Goal: Transaction & Acquisition: Purchase product/service

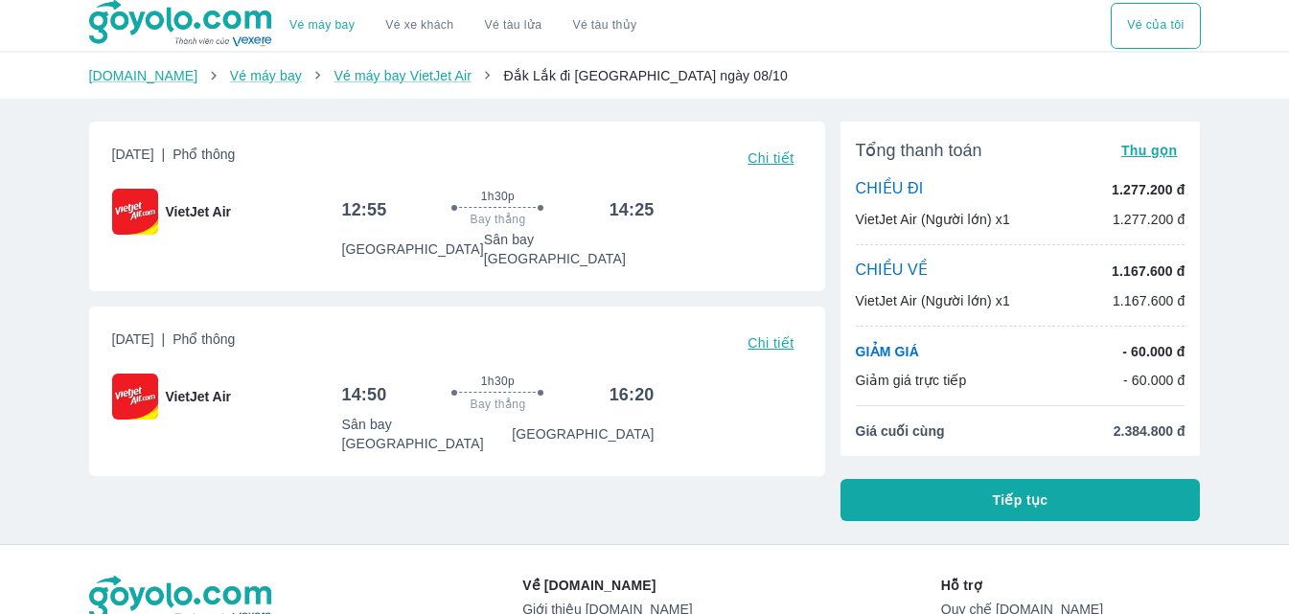
scroll to position [96, 0]
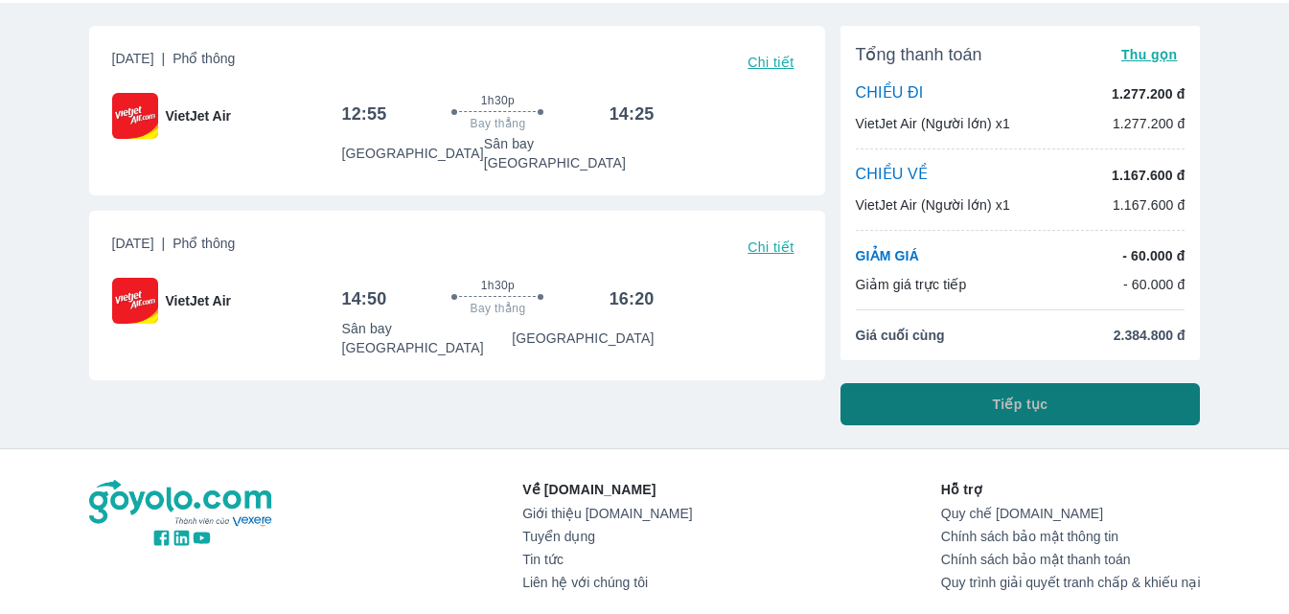
click at [940, 404] on button "Tiếp tục" at bounding box center [1020, 404] width 360 height 42
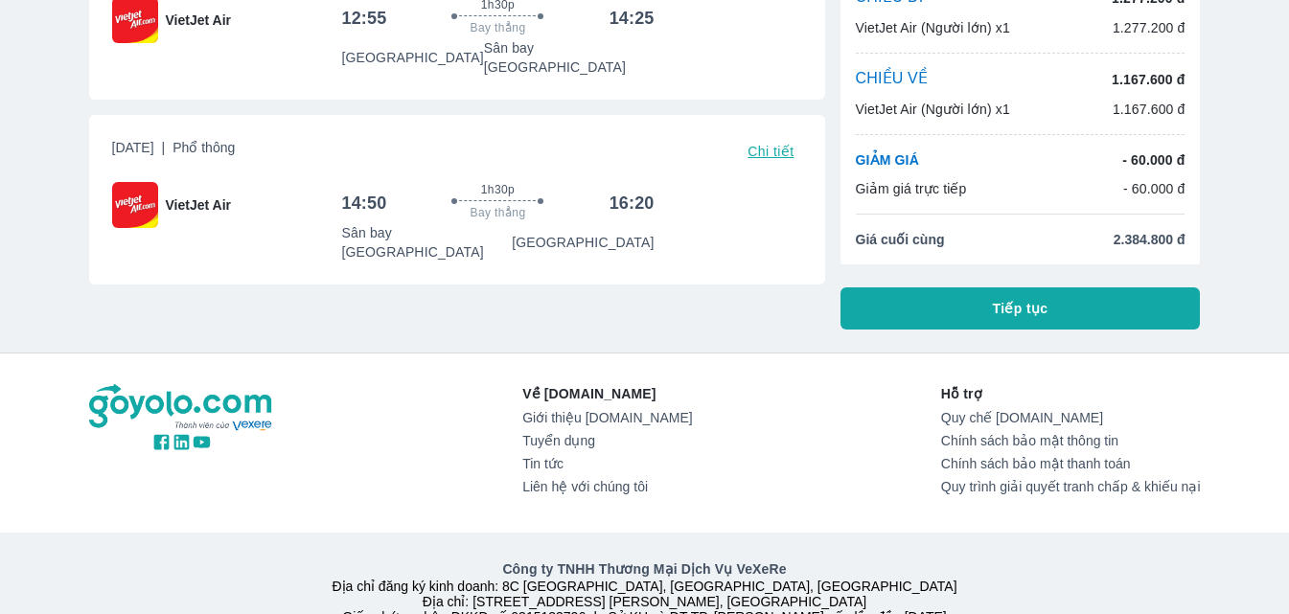
scroll to position [0, 0]
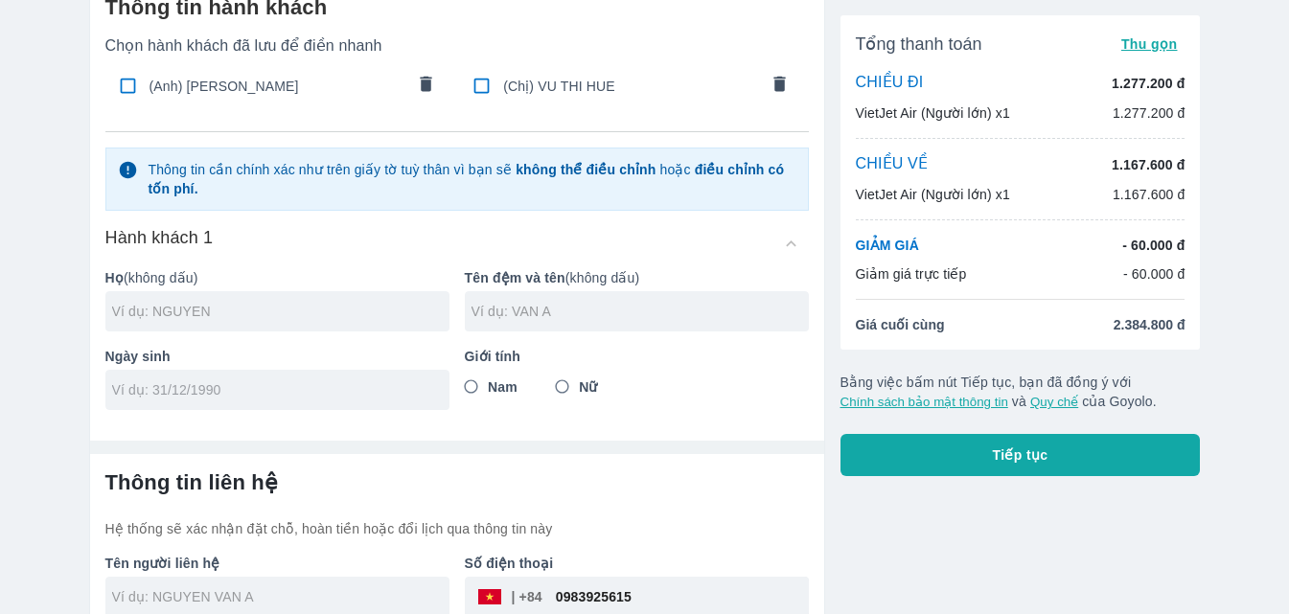
scroll to position [192, 0]
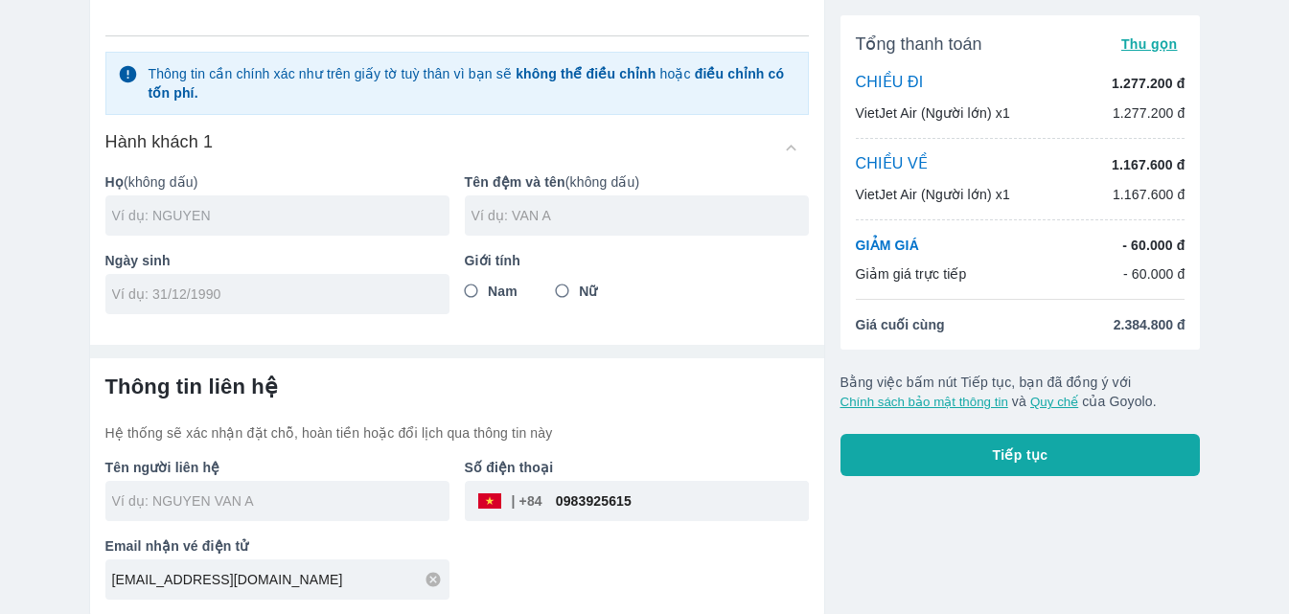
click at [281, 213] on input "text" at bounding box center [280, 215] width 337 height 19
type input "VU"
click at [536, 217] on input "text" at bounding box center [639, 215] width 337 height 19
type input "VAN [PERSON_NAME]"
click at [187, 298] on input "tel" at bounding box center [271, 294] width 318 height 19
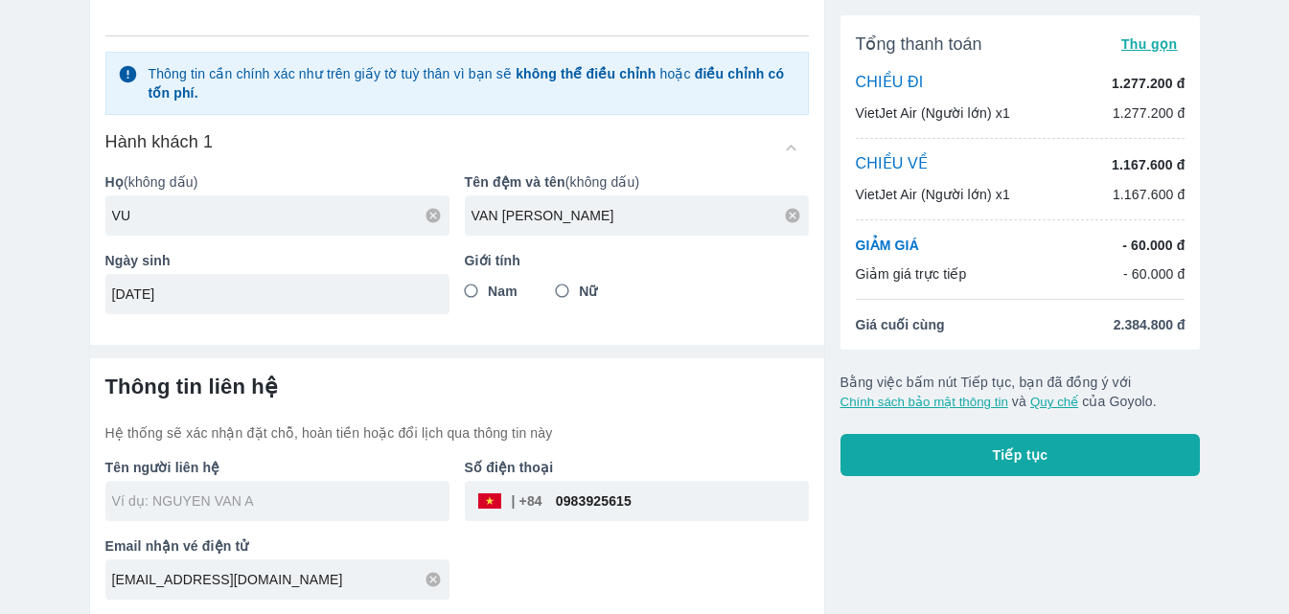
type input "[DATE]"
click at [468, 283] on input "Nam" at bounding box center [471, 291] width 34 height 34
radio input "true"
click at [314, 497] on input "text" at bounding box center [280, 499] width 337 height 19
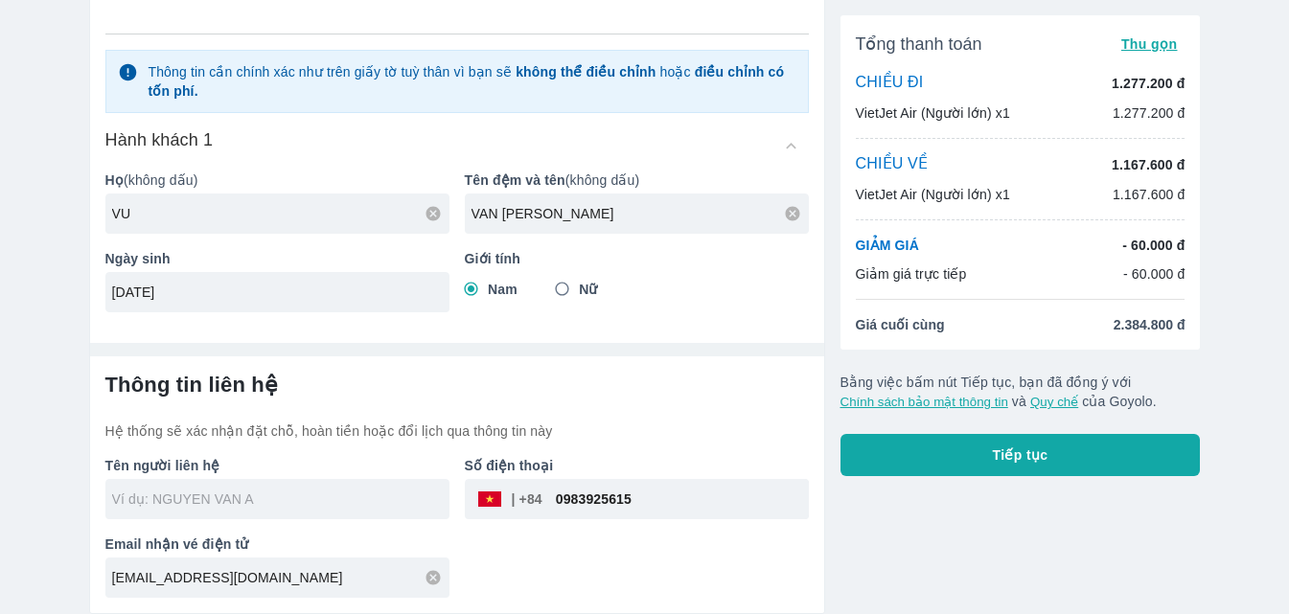
type input "VU VAN [PERSON_NAME]"
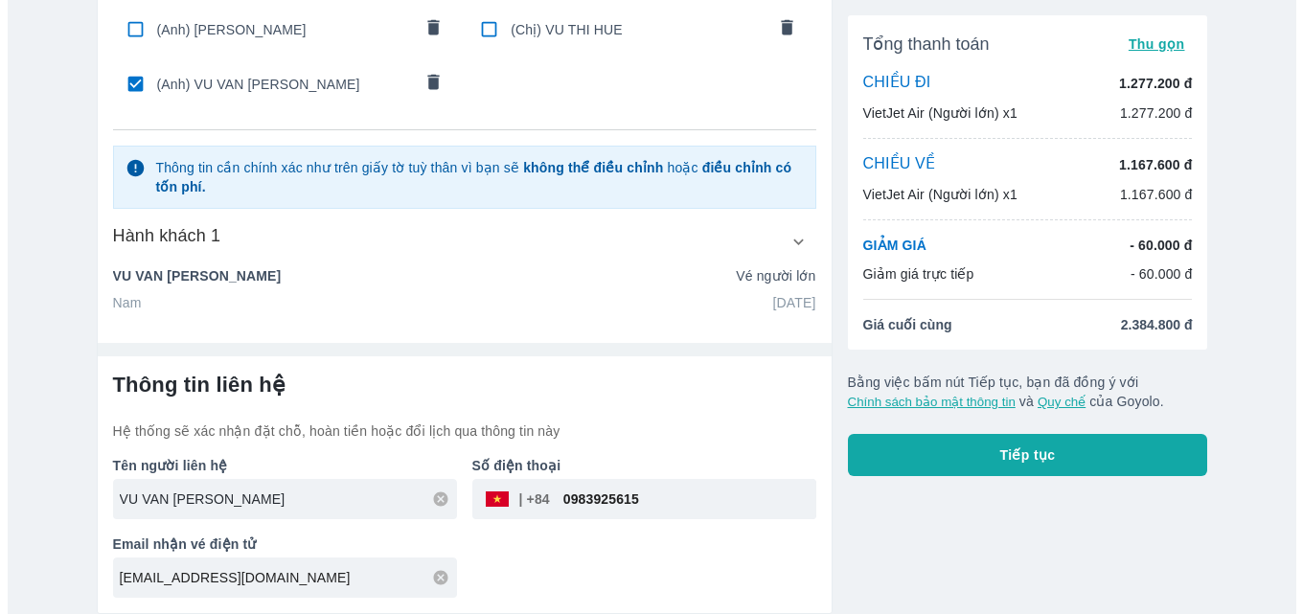
scroll to position [153, 0]
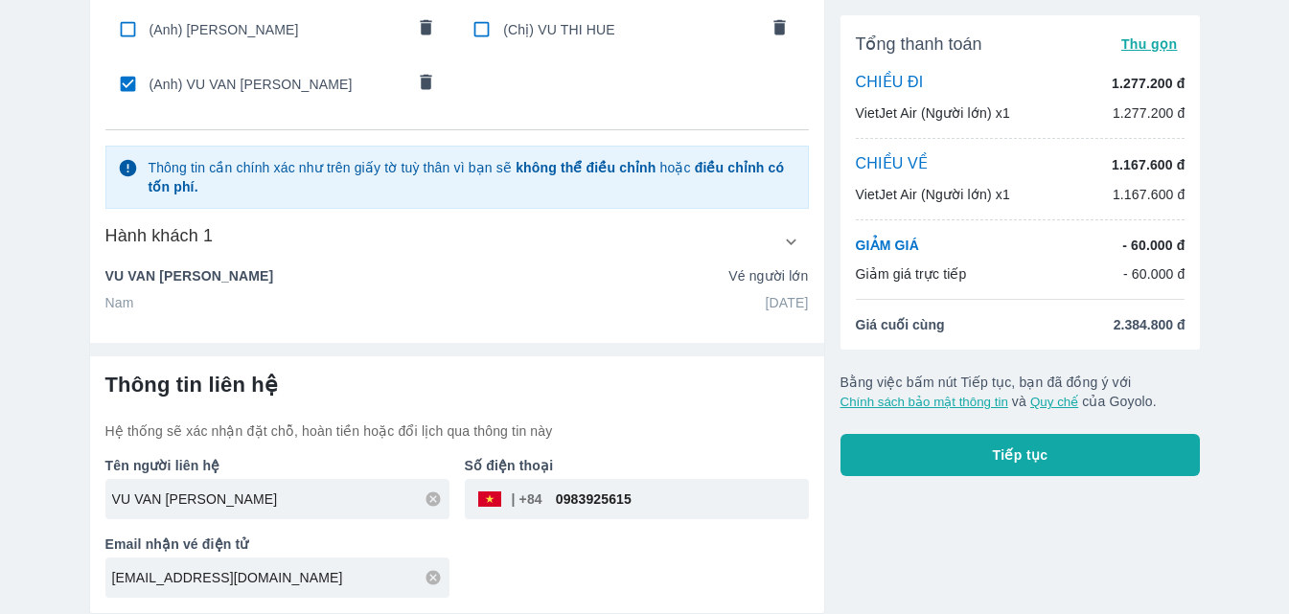
drag, startPoint x: 642, startPoint y: 492, endPoint x: 560, endPoint y: 495, distance: 82.5
click at [560, 495] on input "0983925615" at bounding box center [675, 499] width 266 height 46
type input "0329499171"
click at [885, 539] on div "Tổng thanh toán Thu gọn CHIỀU ĐI 1.277.200 đ VietJet Air (Người lớn) x1 1.277.2…" at bounding box center [1013, 260] width 376 height 708
click at [437, 576] on icon at bounding box center [433, 577] width 14 height 14
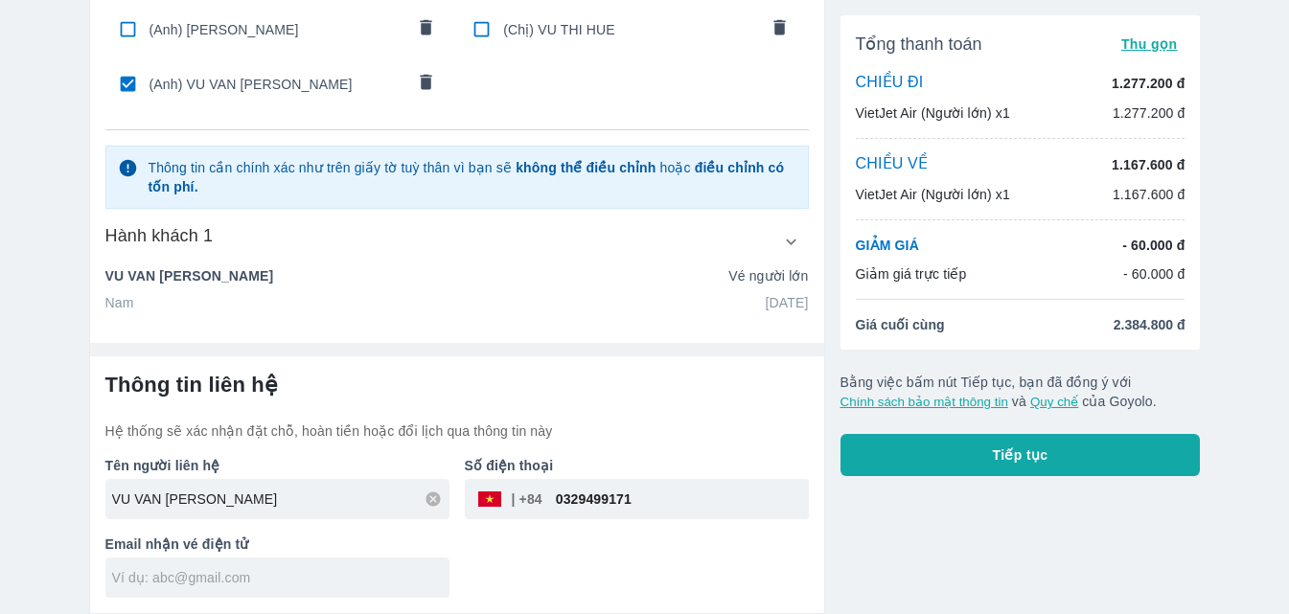
paste input "[EMAIL_ADDRESS][DOMAIN_NAME]"
type input "[EMAIL_ADDRESS][DOMAIN_NAME]"
click at [1063, 455] on button "Tiếp tục" at bounding box center [1020, 455] width 360 height 42
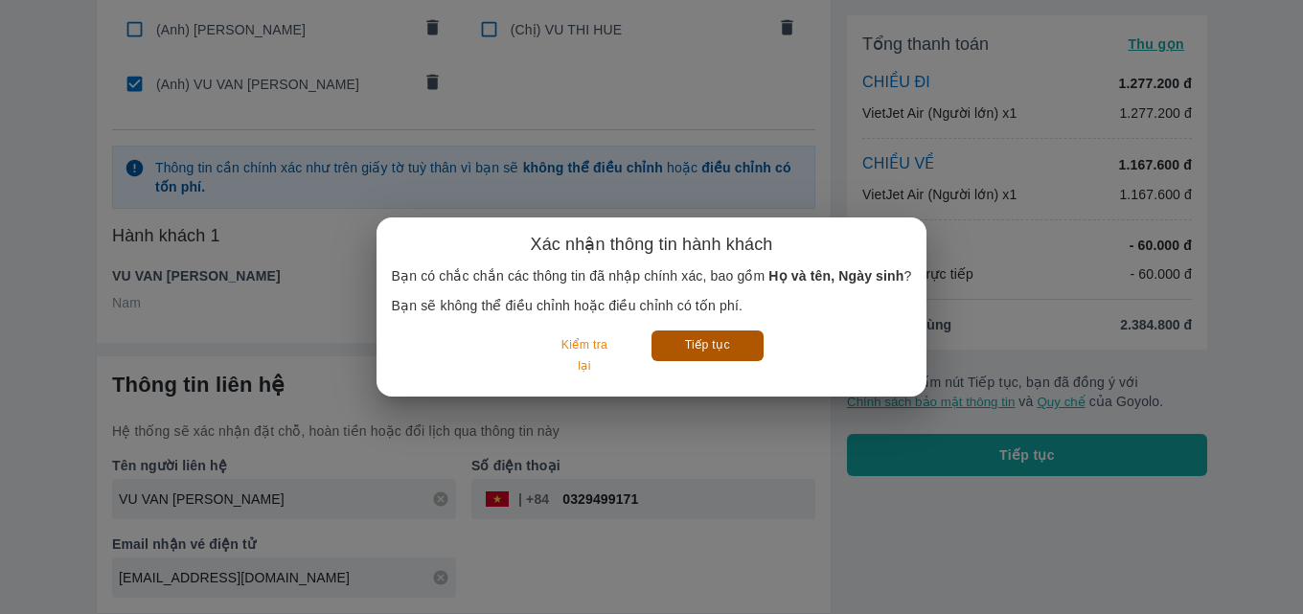
click at [702, 339] on button "Tiếp tục" at bounding box center [708, 346] width 112 height 30
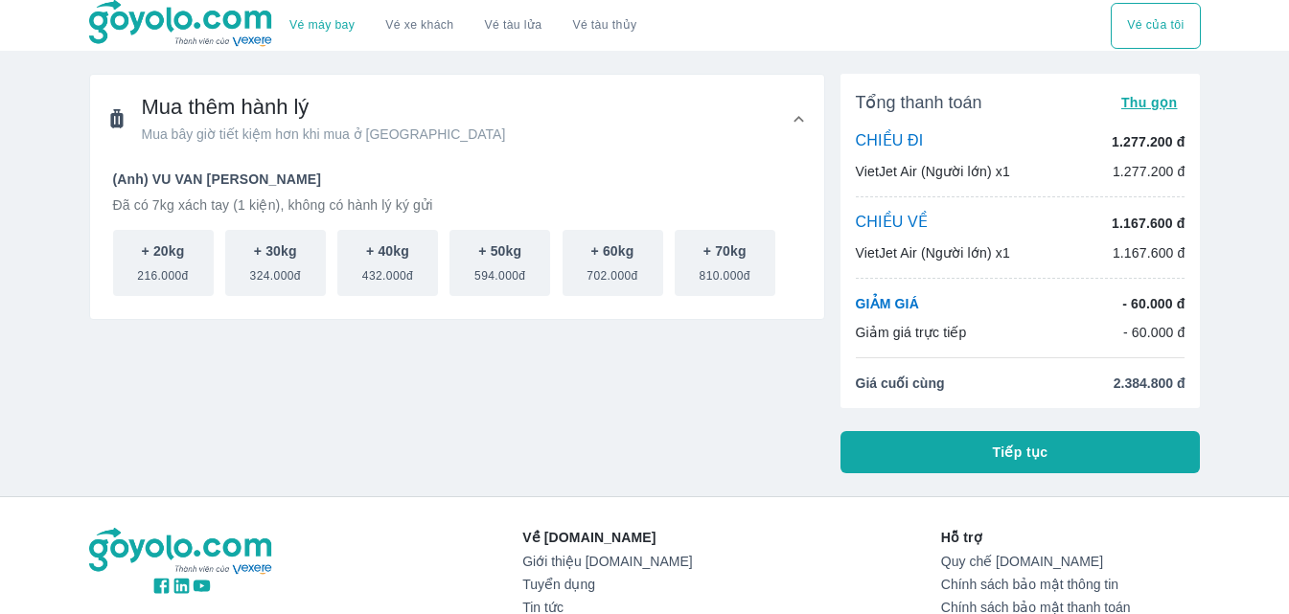
scroll to position [96, 0]
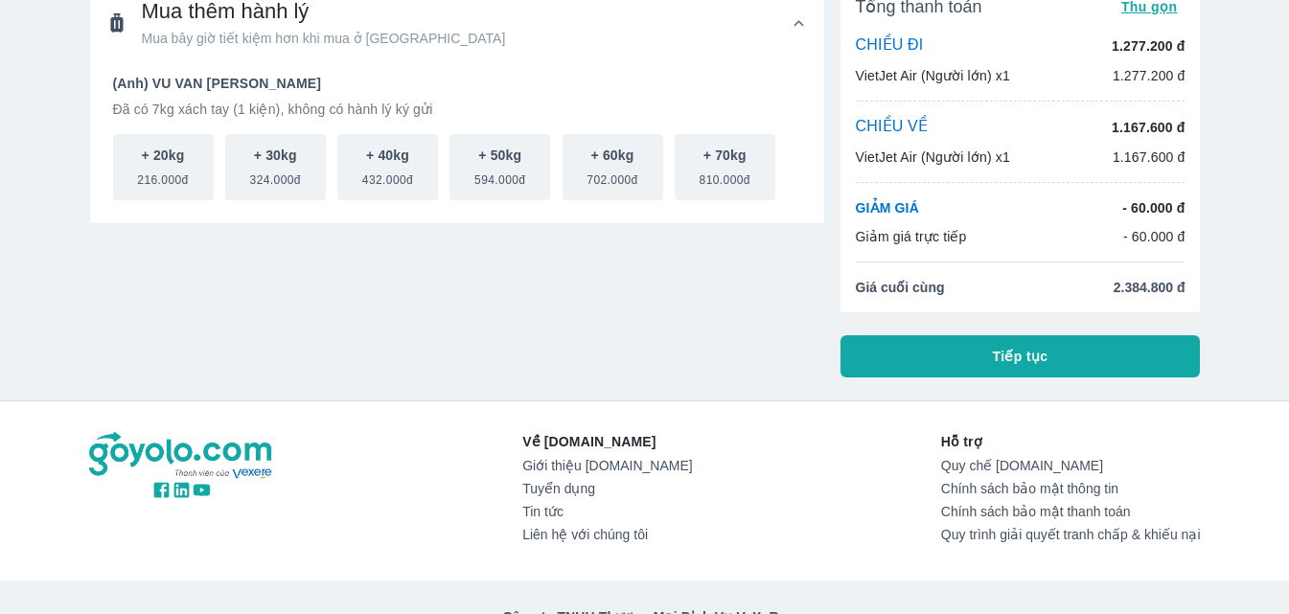
click at [973, 360] on button "Tiếp tục" at bounding box center [1020, 356] width 360 height 42
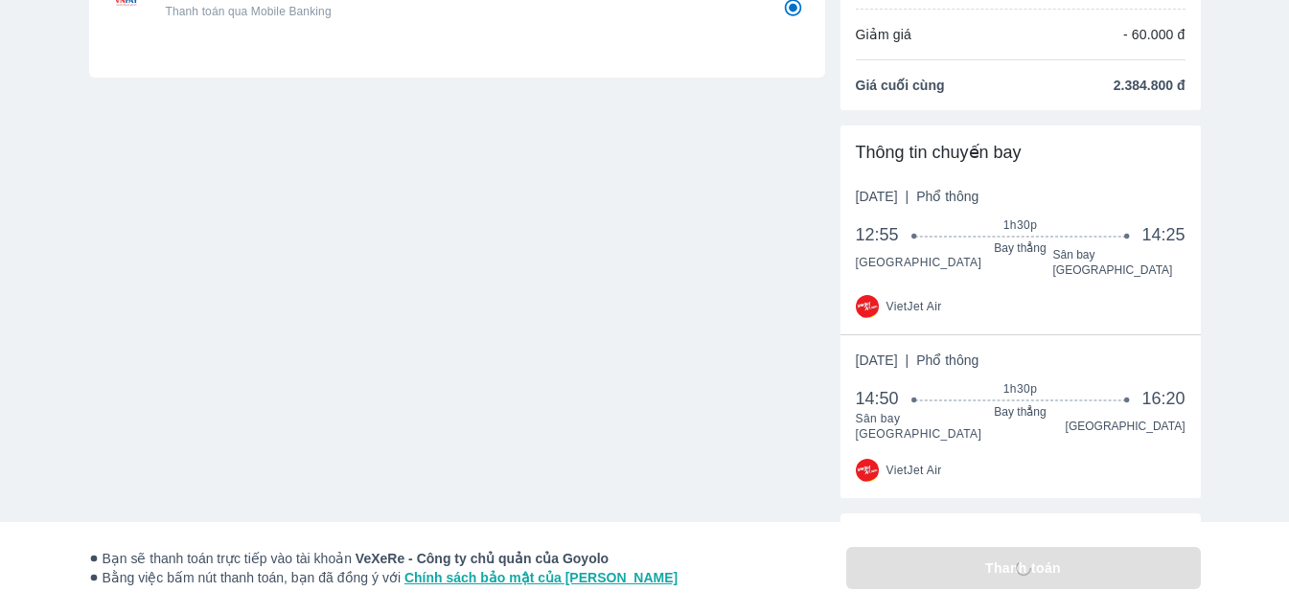
scroll to position [261, 0]
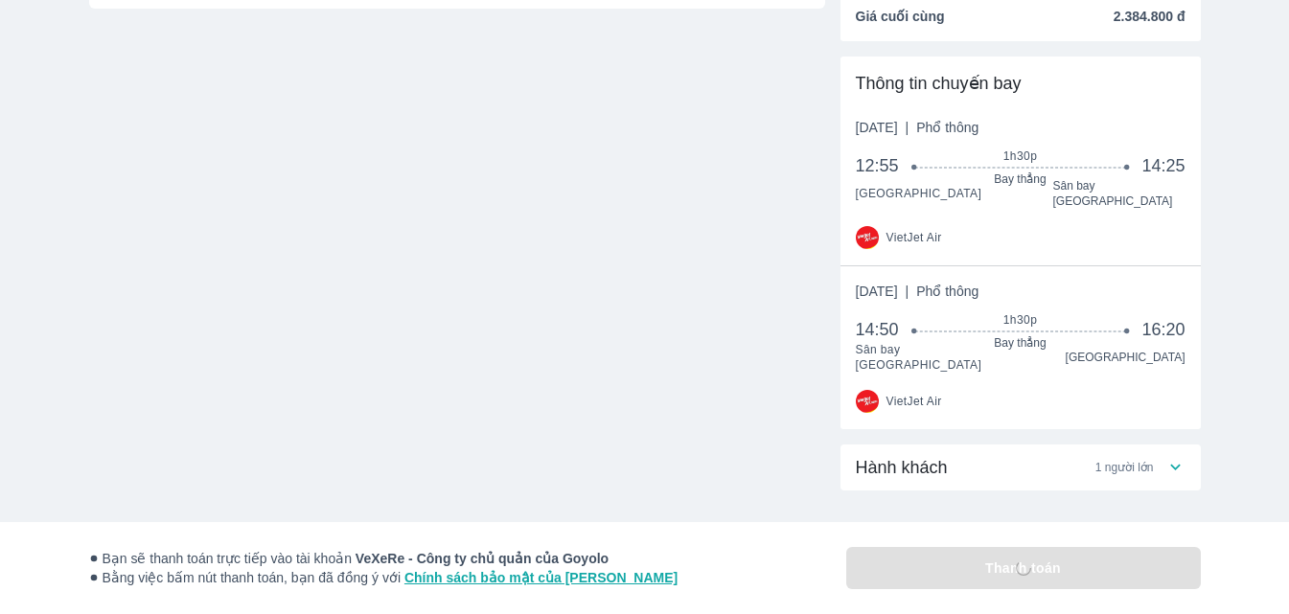
radio input "false"
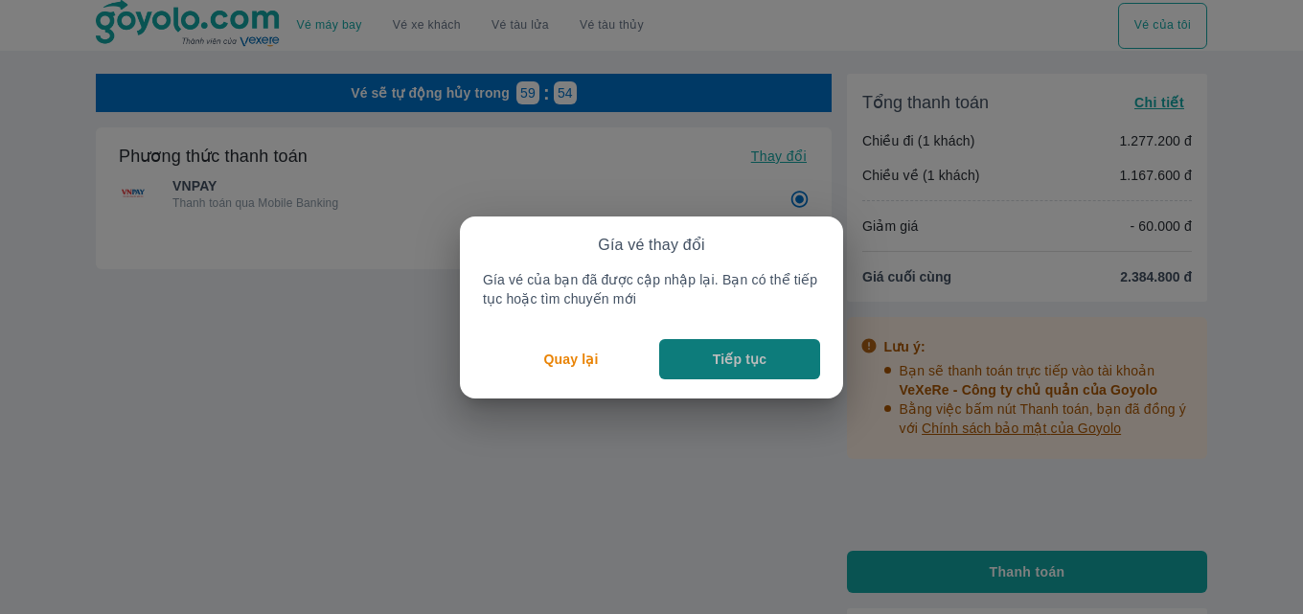
click at [739, 351] on p "Tiếp tục" at bounding box center [740, 359] width 54 height 19
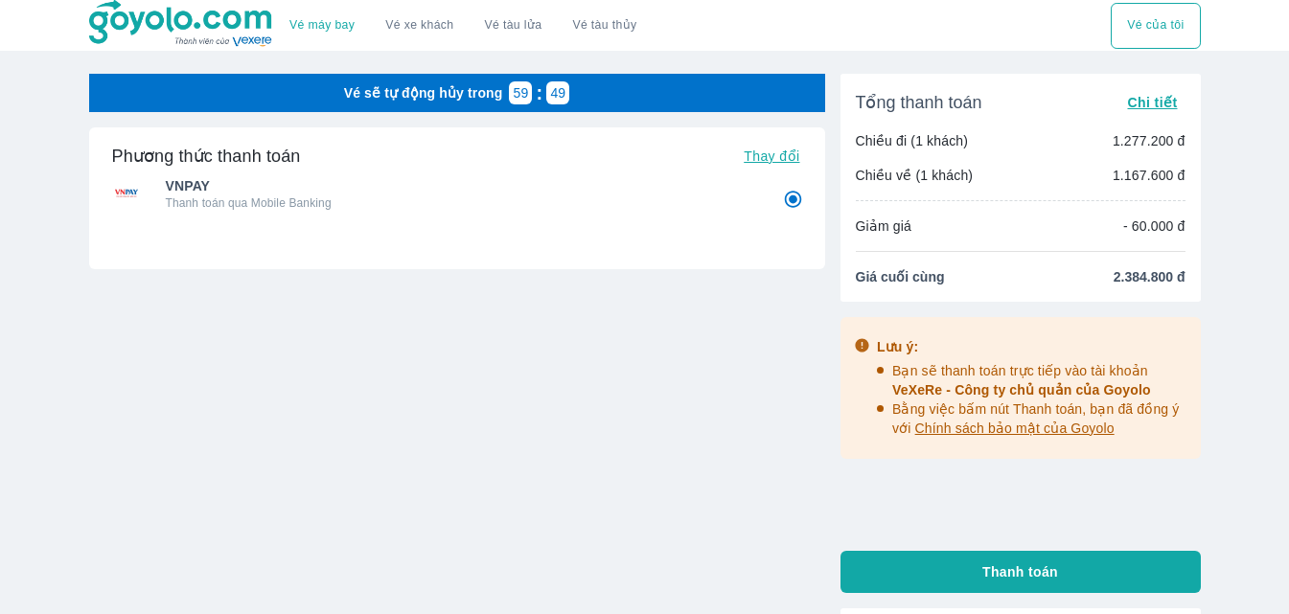
scroll to position [192, 0]
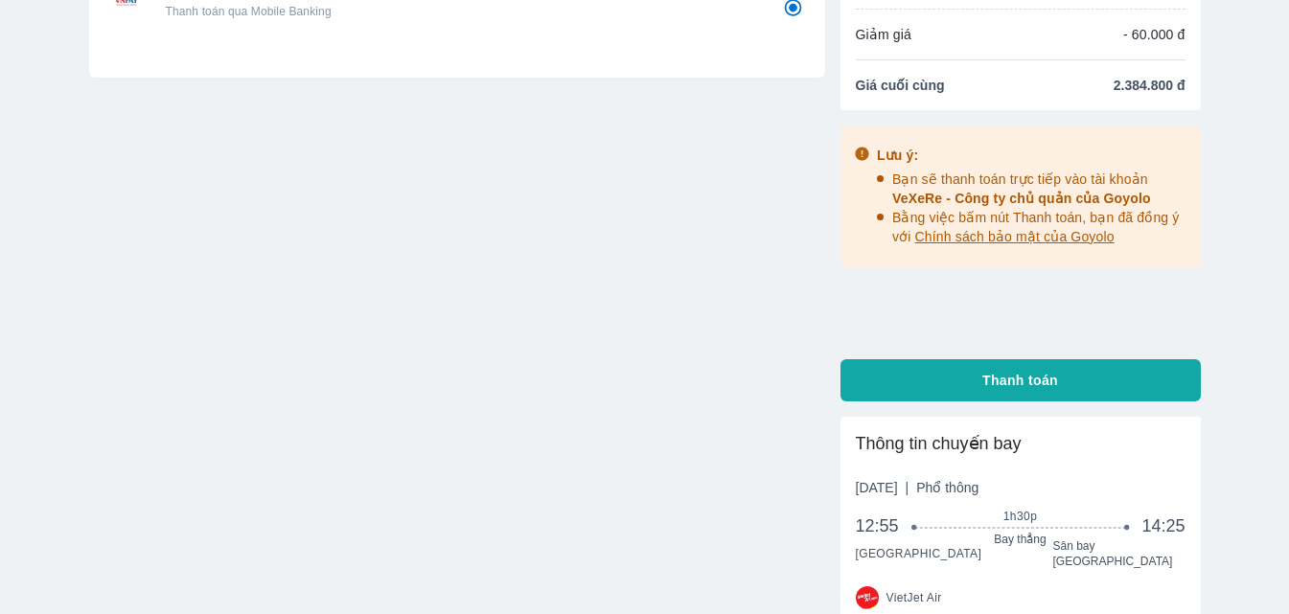
click at [1067, 390] on button "Thanh toán" at bounding box center [1020, 380] width 360 height 42
radio input "false"
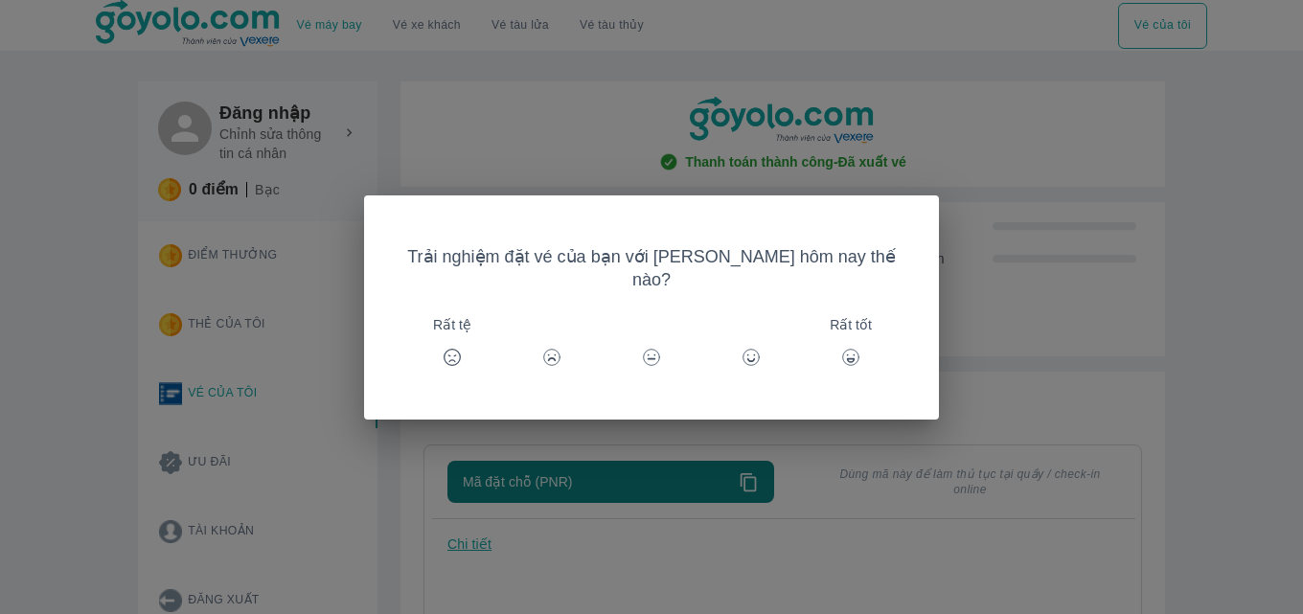
click at [1275, 284] on div "Trải nghiệm đặt vé của bạn với [PERSON_NAME] hôm nay thế nào? Rất tệ Rất tốt" at bounding box center [651, 307] width 1303 height 614
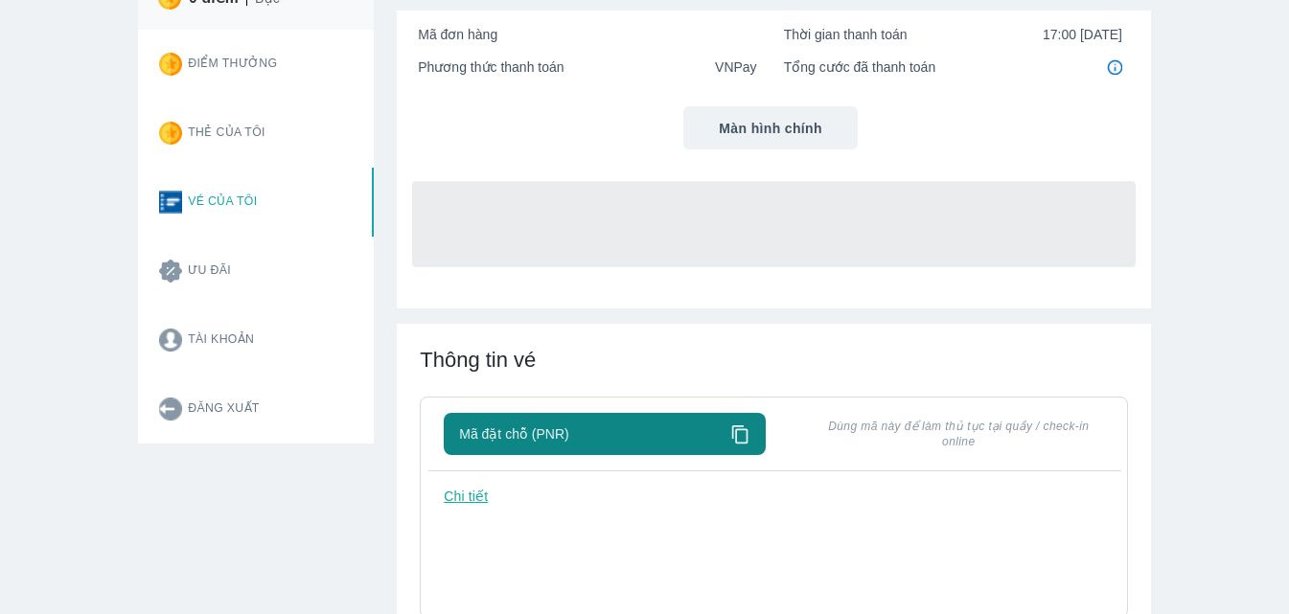
scroll to position [287, 0]
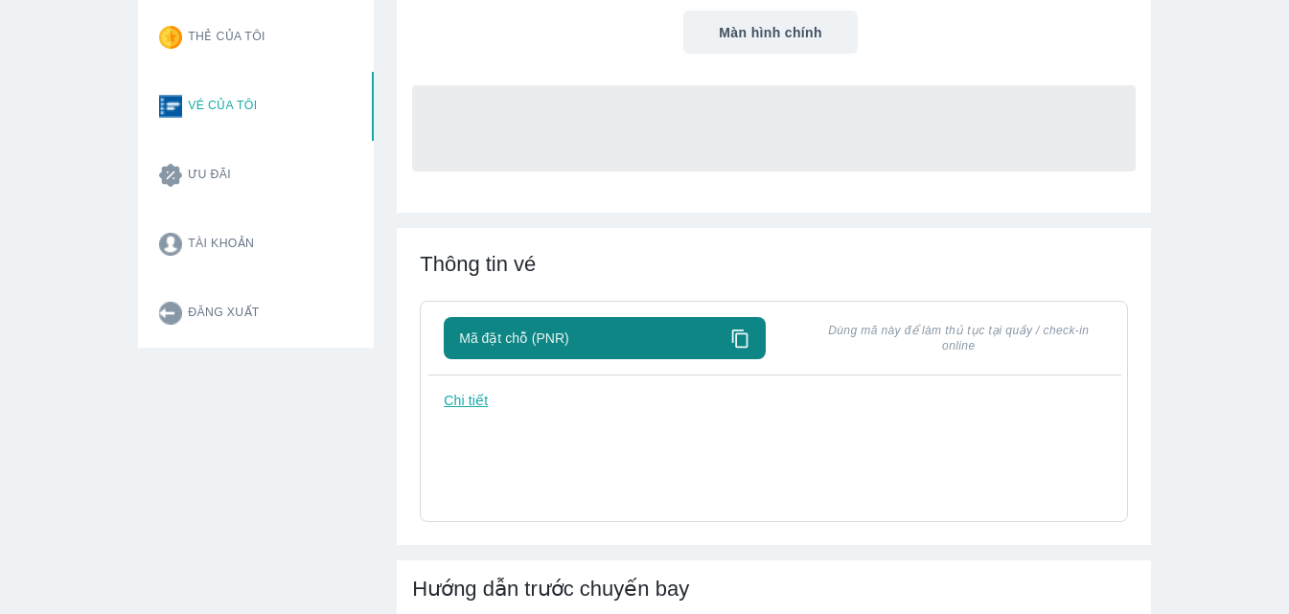
click at [745, 336] on icon at bounding box center [740, 339] width 20 height 20
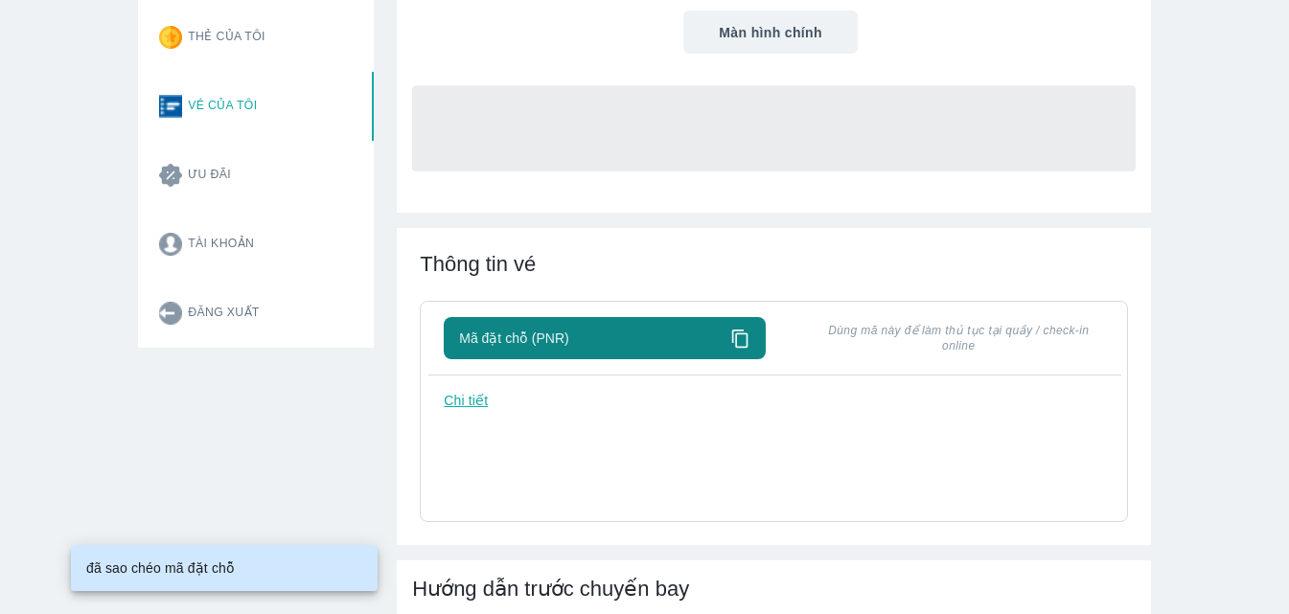
click at [463, 404] on p "Chi tiết" at bounding box center [466, 400] width 44 height 19
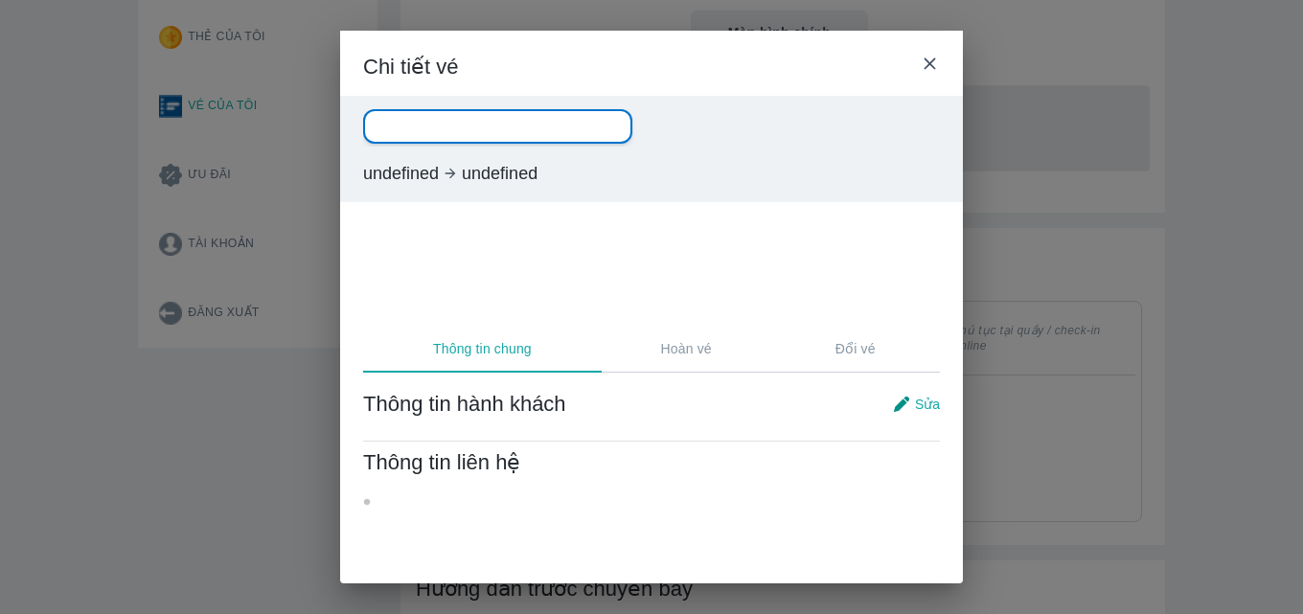
click at [699, 350] on p "Hoàn vé" at bounding box center [686, 348] width 51 height 19
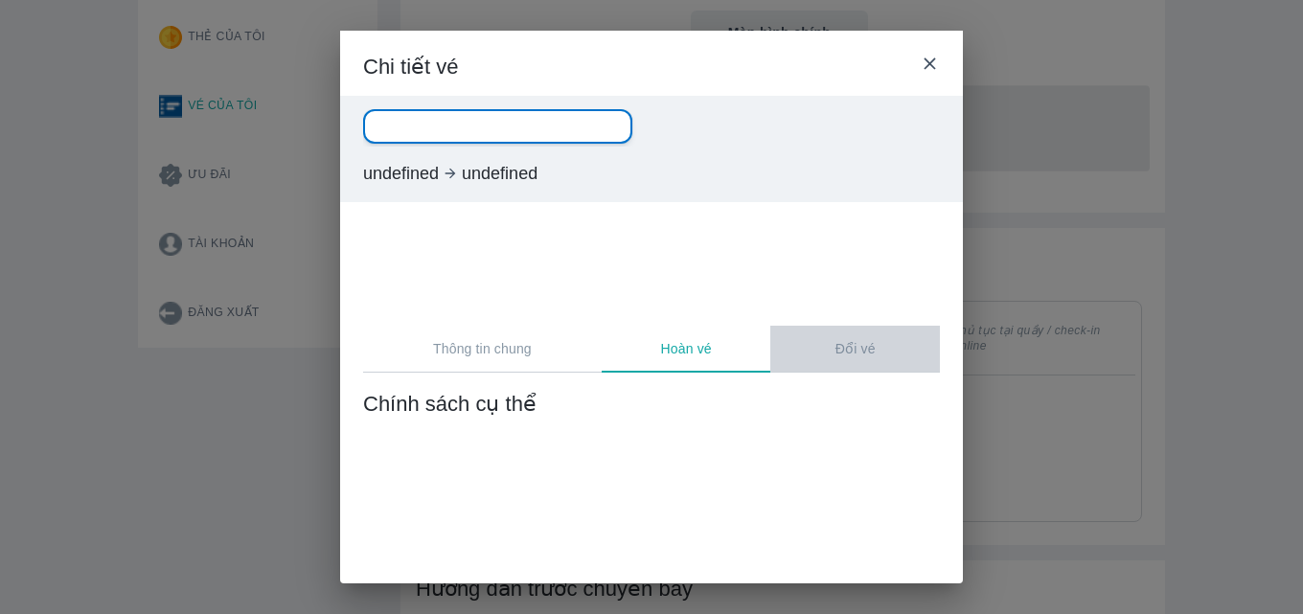
click at [867, 349] on p "Đổi vé" at bounding box center [856, 348] width 40 height 19
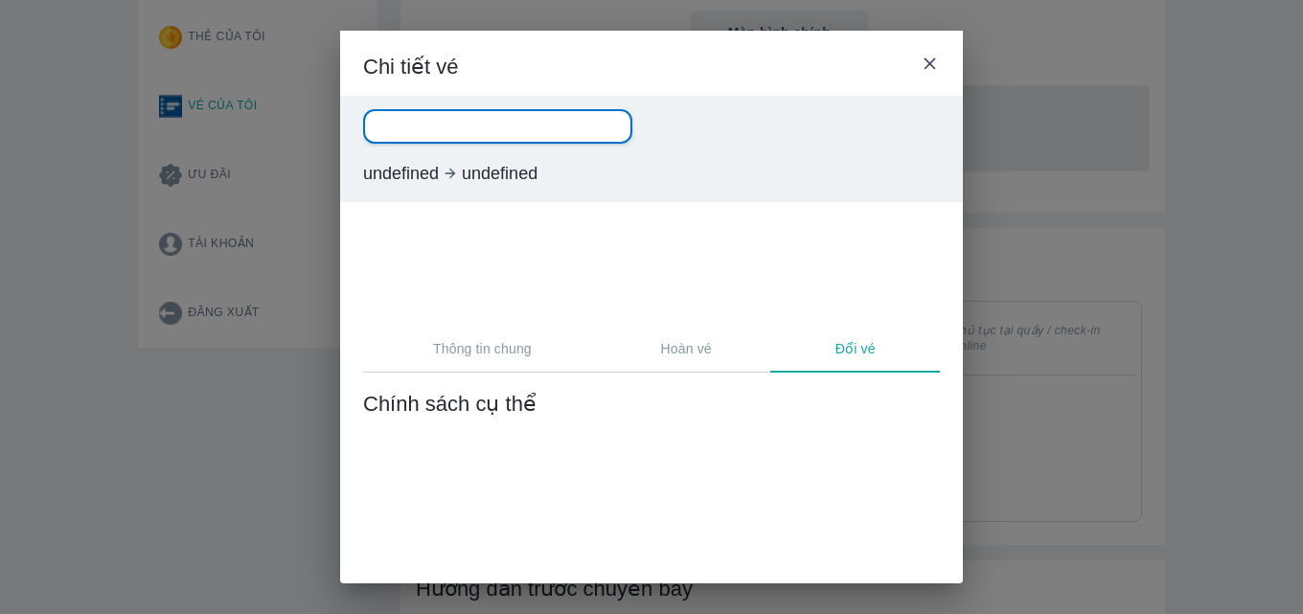
click at [460, 410] on span "Chính sách cụ thể" at bounding box center [651, 404] width 577 height 27
drag, startPoint x: 491, startPoint y: 324, endPoint x: 484, endPoint y: 348, distance: 24.9
click at [490, 325] on div at bounding box center [651, 178] width 623 height 295
click at [488, 348] on p "Thông tin chung" at bounding box center [482, 348] width 99 height 19
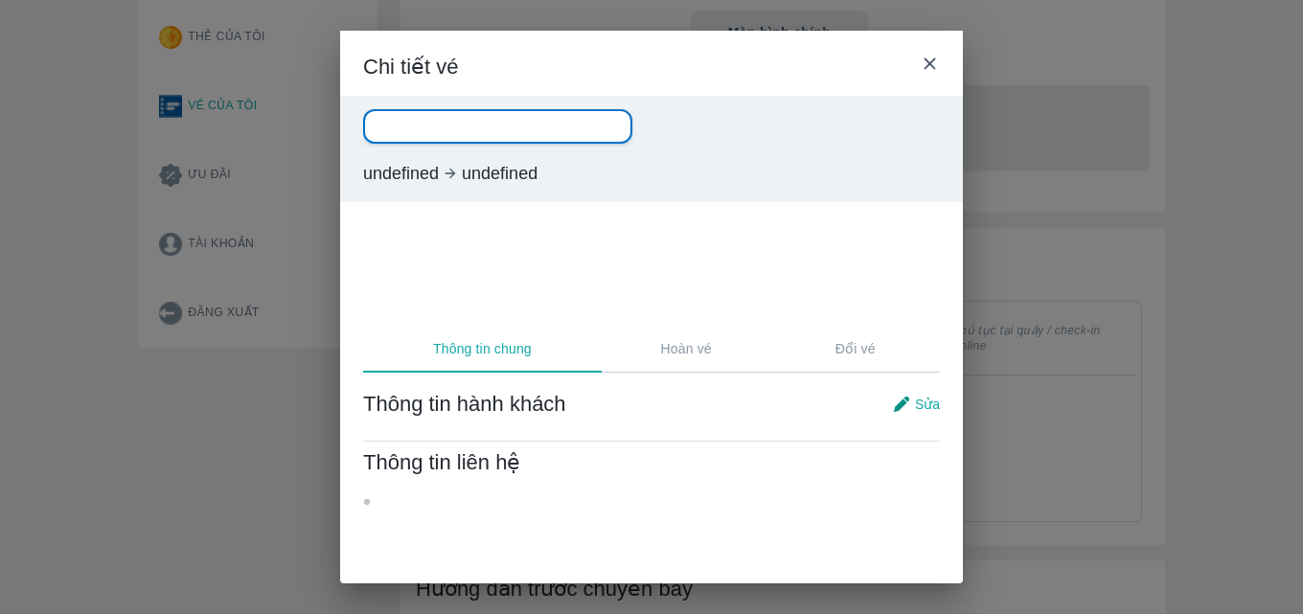
click at [931, 52] on div "Chi tiết vé" at bounding box center [651, 63] width 623 height 65
click at [932, 61] on icon at bounding box center [929, 62] width 11 height 11
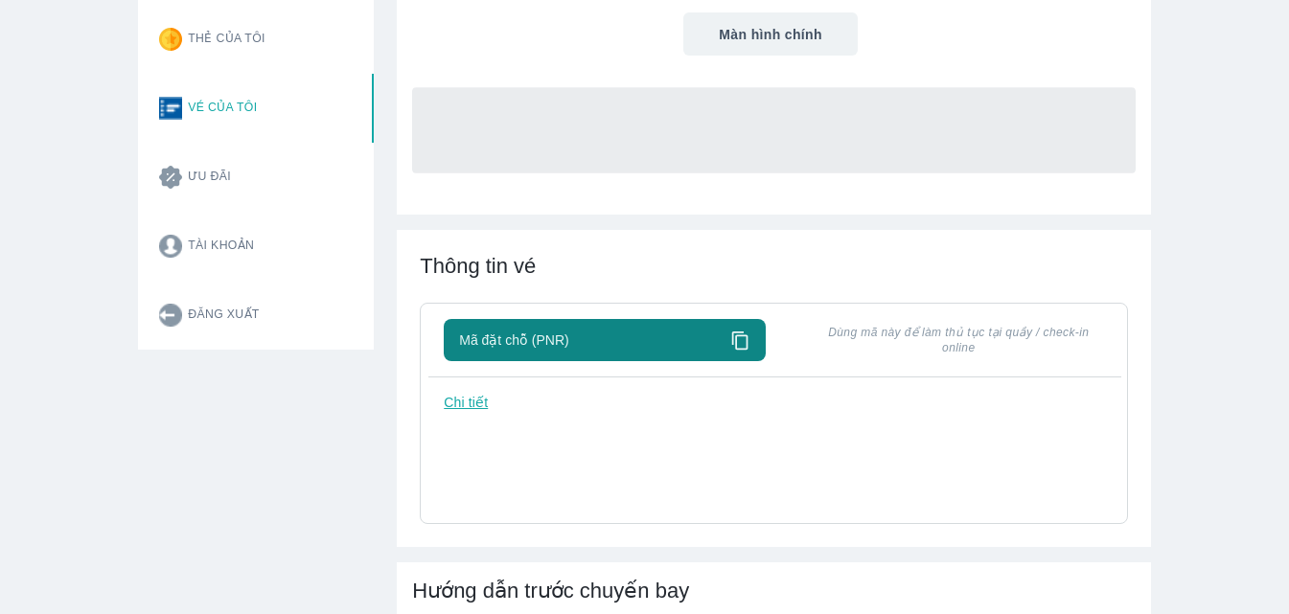
scroll to position [0, 0]
